Goal: Transaction & Acquisition: Purchase product/service

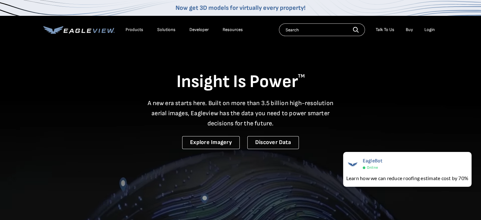
click at [429, 31] on div "Login" at bounding box center [430, 30] width 10 height 6
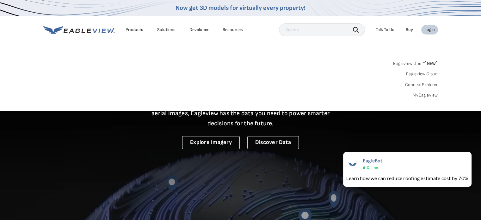
click at [423, 94] on link "MyEagleview" at bounding box center [425, 95] width 25 height 6
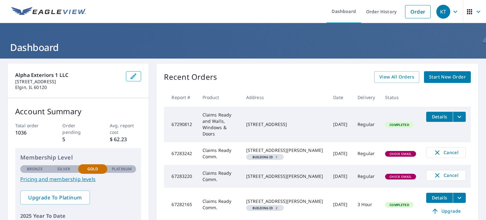
click at [441, 78] on span "Start New Order" at bounding box center [447, 77] width 37 height 8
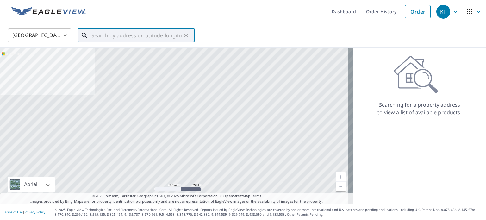
click at [160, 34] on input "text" at bounding box center [136, 36] width 90 height 18
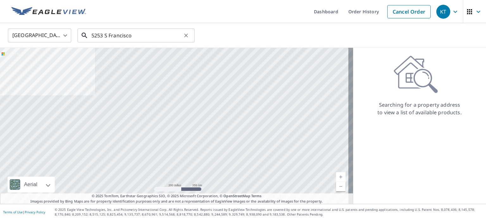
click at [142, 34] on input "5253 S Francisco" at bounding box center [136, 36] width 90 height 18
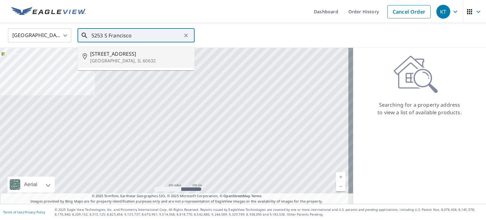
drag, startPoint x: 149, startPoint y: 53, endPoint x: 226, endPoint y: 34, distance: 79.8
click at [149, 54] on span "[STREET_ADDRESS]" at bounding box center [139, 54] width 99 height 8
type input "[STREET_ADDRESS]"
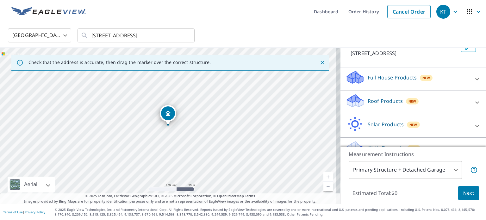
scroll to position [59, 0]
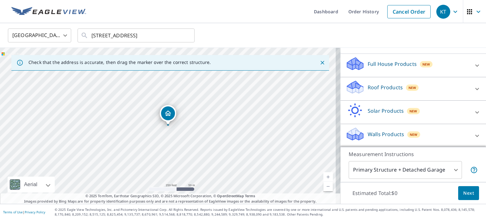
click at [400, 93] on div "Roof Products New" at bounding box center [407, 89] width 124 height 18
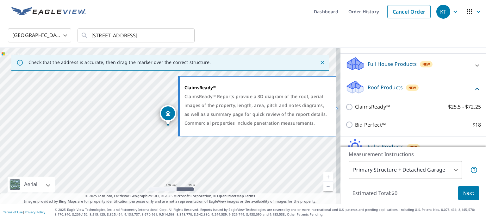
click at [382, 105] on p "ClaimsReady™" at bounding box center [372, 107] width 35 height 8
click at [355, 105] on input "ClaimsReady™ $25.5 - $72.25" at bounding box center [349, 107] width 9 height 8
checkbox input "true"
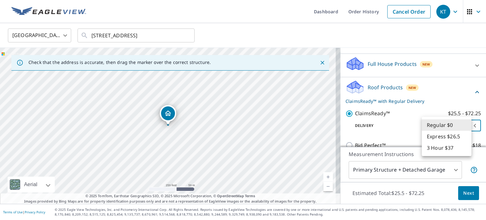
drag, startPoint x: 460, startPoint y: 127, endPoint x: 462, endPoint y: 130, distance: 3.6
click at [460, 127] on body "KT KT Dashboard Order History Cancel Order KT [GEOGRAPHIC_DATA] [GEOGRAPHIC_DAT…" at bounding box center [243, 110] width 486 height 220
click at [458, 150] on li "3 Hour $37" at bounding box center [447, 147] width 50 height 11
type input "7"
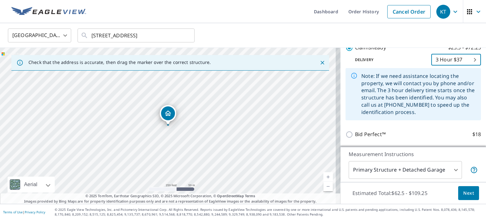
scroll to position [127, 0]
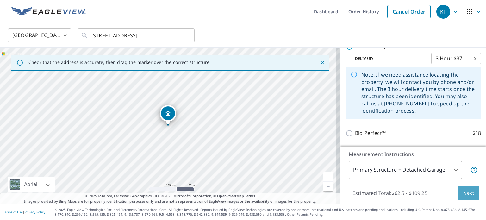
click at [463, 191] on span "Next" at bounding box center [468, 193] width 11 height 8
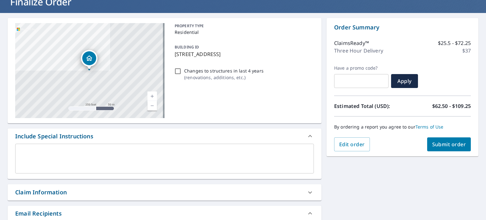
scroll to position [63, 0]
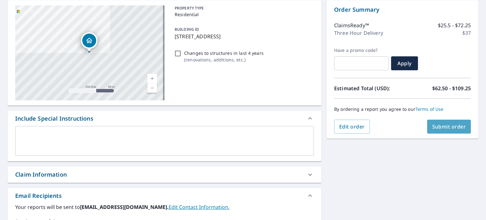
click at [436, 125] on span "Submit order" at bounding box center [449, 126] width 34 height 7
